Goal: Task Accomplishment & Management: Manage account settings

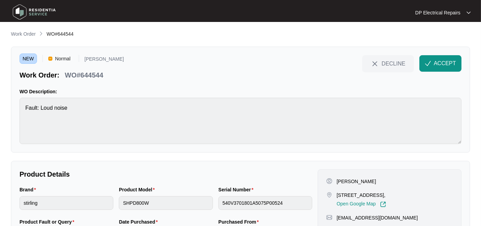
click at [91, 72] on p "WO#644544" at bounding box center [84, 75] width 38 height 10
copy p "644544"
click at [446, 59] on span "ACCEPT" at bounding box center [445, 63] width 22 height 8
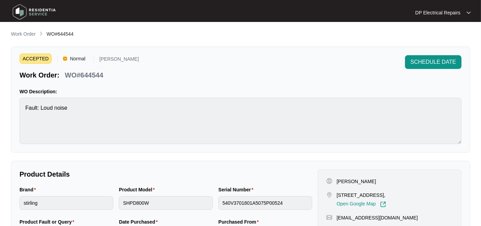
drag, startPoint x: 336, startPoint y: 192, endPoint x: 369, endPoint y: 201, distance: 34.7
click at [369, 201] on div "[STREET_ADDRESS], Open Google Map" at bounding box center [363, 199] width 74 height 16
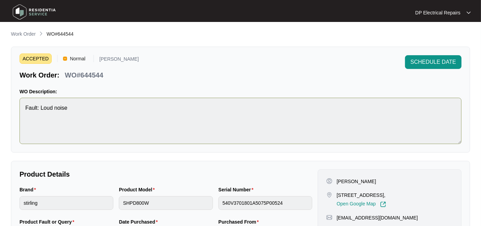
copy p "[STREET_ADDRESS],"
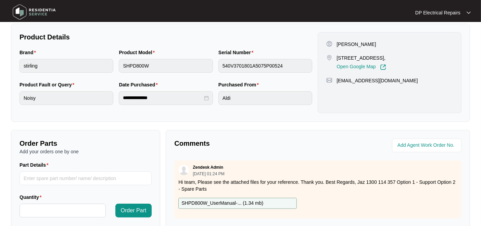
scroll to position [120, 0]
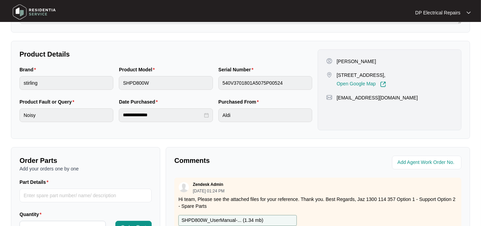
drag, startPoint x: 336, startPoint y: 103, endPoint x: 424, endPoint y: 103, distance: 87.4
click at [424, 101] on div "[EMAIL_ADDRESS][DOMAIN_NAME]" at bounding box center [389, 97] width 127 height 7
copy p "[EMAIL_ADDRESS][DOMAIN_NAME]"
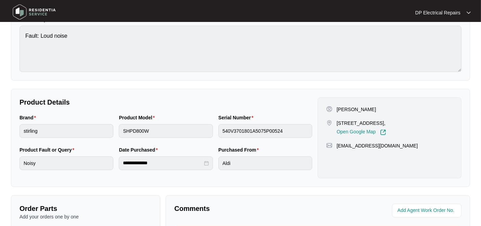
scroll to position [82, 0]
